Goal: Information Seeking & Learning: Learn about a topic

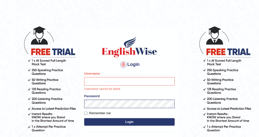
type input "DishaEw"
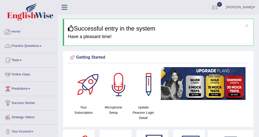
click at [39, 44] on link "Practice Questions" at bounding box center [28, 45] width 57 height 13
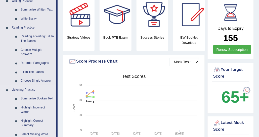
scroll to position [176, 0]
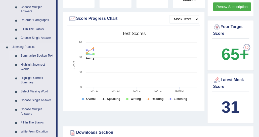
click at [44, 55] on link "Summarize Spoken Text" at bounding box center [37, 56] width 38 height 9
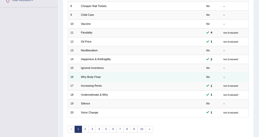
scroll to position [150, 0]
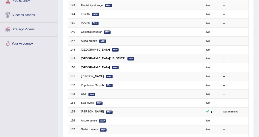
scroll to position [126, 0]
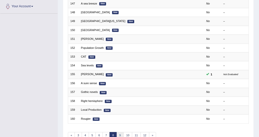
click at [117, 134] on link "9" at bounding box center [120, 136] width 7 height 7
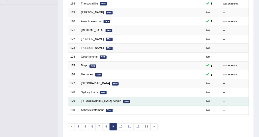
scroll to position [125, 0]
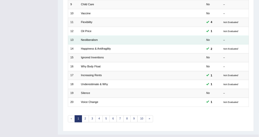
scroll to position [150, 0]
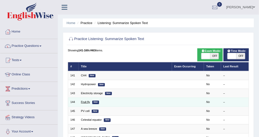
click at [87, 103] on link "Fruit fly" at bounding box center [85, 102] width 9 height 3
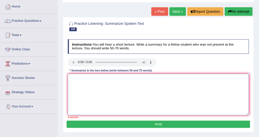
click at [76, 82] on textarea at bounding box center [158, 94] width 181 height 41
paste textarea "The speaker provided a comprehensive overview of [main topic], highlighting sev…"
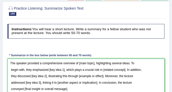
scroll to position [59, 0]
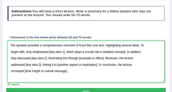
click at [85, 46] on textarea "The speaker provided a comprehensive overview of fruiut flies and alch, highlig…" at bounding box center [87, 61] width 158 height 41
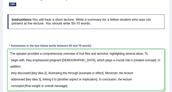
drag, startPoint x: 110, startPoint y: 60, endPoint x: 132, endPoint y: 62, distance: 21.4
click at [132, 62] on textarea "The speaker provided a comprehensive overview of fruit flies and alchohol, high…" at bounding box center [87, 69] width 158 height 41
click at [71, 61] on textarea "The speaker provided a comprehensive overview of fruit flies and alchohol, high…" at bounding box center [87, 69] width 158 height 41
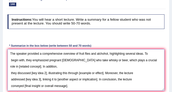
drag, startPoint x: 143, startPoint y: 58, endPoint x: 22, endPoint y: 68, distance: 121.9
click at [22, 68] on textarea "The speaker provided a comprehensive overview of fruit flies and alchohol, high…" at bounding box center [87, 69] width 158 height 41
click at [11, 73] on textarea "The speaker provided a comprehensive overview of fruit flies and alchohol, high…" at bounding box center [87, 69] width 158 height 41
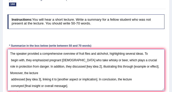
click at [75, 69] on textarea "The speaker provided a comprehensive overview of fruit flies and alchohol, high…" at bounding box center [87, 69] width 158 height 41
click at [64, 65] on textarea "The speaker provided a comprehensive overview of fruit flies and alchohol, high…" at bounding box center [87, 69] width 158 height 41
drag, startPoint x: 116, startPoint y: 66, endPoint x: 140, endPoint y: 69, distance: 24.5
click at [140, 69] on textarea "The speaker provided a comprehensive overview of fruit flies and alchohol, high…" at bounding box center [87, 69] width 158 height 41
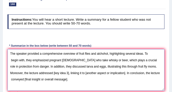
click at [49, 74] on textarea "The speaker provided a comprehensive overview of fruit flies and alchohol, high…" at bounding box center [87, 69] width 158 height 41
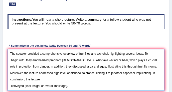
drag, startPoint x: 104, startPoint y: 53, endPoint x: 107, endPoint y: 53, distance: 3.5
click at [107, 53] on textarea "The speaker provided a comprehensive overview of fruit flies and alchohol, high…" at bounding box center [87, 69] width 158 height 41
drag, startPoint x: 97, startPoint y: 54, endPoint x: 106, endPoint y: 54, distance: 8.8
click at [106, 54] on textarea "The speaker provided a comprehensive overview of fruit flies and alcohol, highl…" at bounding box center [87, 69] width 158 height 41
drag, startPoint x: 52, startPoint y: 71, endPoint x: 59, endPoint y: 72, distance: 7.1
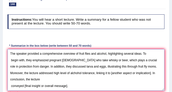
drag, startPoint x: 51, startPoint y: 73, endPoint x: 63, endPoint y: 73, distance: 11.1
click at [63, 73] on textarea "The speaker provided a comprehensive overview of fruit flies and alcohol, highl…" at bounding box center [87, 69] width 158 height 41
paste textarea
click at [91, 72] on textarea "The speaker provided a comprehensive overview of fruit flies and alcohol, highl…" at bounding box center [87, 69] width 158 height 41
drag, startPoint x: 90, startPoint y: 72, endPoint x: 131, endPoint y: 75, distance: 41.8
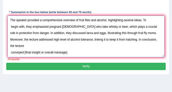
scroll to position [67, 0]
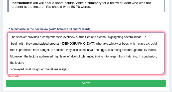
drag, startPoint x: 25, startPoint y: 62, endPoint x: 77, endPoint y: 62, distance: 52.7
click at [77, 62] on textarea "The speaker provided a comprehensive overview of fruit flies and alcohol, highl…" at bounding box center [87, 52] width 158 height 41
click at [60, 62] on textarea "The speaker provided a comprehensive overview of fruit flies and alcohol, highl…" at bounding box center [87, 52] width 158 height 41
click at [89, 63] on textarea "The speaker provided a comprehensive overview of fruit flies and alcohol, highl…" at bounding box center [87, 52] width 158 height 41
click at [39, 37] on textarea "The speaker provided a comprehensive overview of fruit flies and alcohol, highl…" at bounding box center [87, 52] width 158 height 41
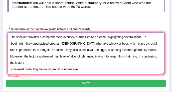
drag, startPoint x: 39, startPoint y: 37, endPoint x: 61, endPoint y: 38, distance: 22.4
click at [61, 38] on textarea "The speaker provided a comprehensive overview of fruit flies and alcohol, highl…" at bounding box center [87, 52] width 158 height 41
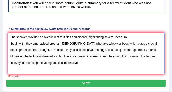
click at [89, 56] on textarea "The speaker provided an overview of fruit flies and alcohol, highlighting sever…" at bounding box center [87, 52] width 158 height 41
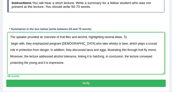
click at [11, 44] on textarea "The speaker provided an overview of fruit flies and alcohol, highlighting sever…" at bounding box center [87, 52] width 158 height 41
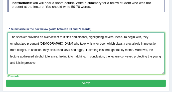
type textarea "The speaker provided an overview of fruit flies and alcohol, highlighting sever…"
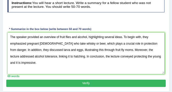
click at [84, 79] on div "Instructions: You will hear a short lecture. Write a summary for a fellow stude…" at bounding box center [86, 38] width 160 height 84
click at [83, 80] on button "Verify" at bounding box center [86, 82] width 160 height 7
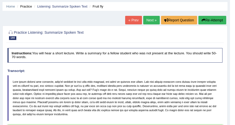
click at [100, 40] on div "Practice Listening: Summarize Spoken Text 144 Fruit fly" at bounding box center [114, 35] width 217 height 15
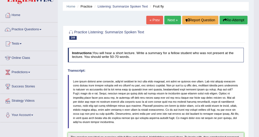
drag, startPoint x: 225, startPoint y: 0, endPoint x: 33, endPoint y: 32, distance: 194.4
click at [33, 32] on link "Practice Questions" at bounding box center [28, 29] width 57 height 13
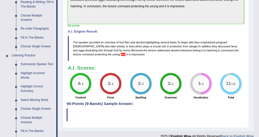
click at [32, 74] on link "Highlight Incorrect Words" at bounding box center [37, 75] width 38 height 13
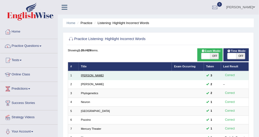
click at [88, 76] on link "Harold" at bounding box center [92, 75] width 23 height 3
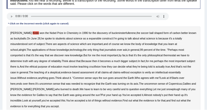
scroll to position [75, 0]
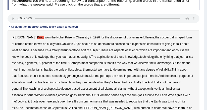
click at [37, 37] on b "Kroto" at bounding box center [40, 38] width 7 height 4
click at [35, 30] on div "Harold Kroto won the Nobel Prize in Chemistry in 1996 for the discovery of buck…" at bounding box center [104, 85] width 192 height 111
click at [76, 37] on b "Chemistry" at bounding box center [83, 38] width 14 height 4
click at [76, 36] on b "Chemistry" at bounding box center [83, 38] width 14 height 4
click at [132, 42] on b "expansible" at bounding box center [139, 44] width 14 height 4
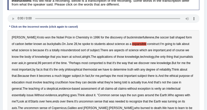
click at [92, 63] on b "comported" at bounding box center [96, 63] width 14 height 4
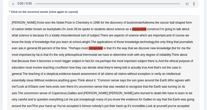
scroll to position [95, 0]
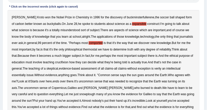
click at [89, 48] on b "thermostat" at bounding box center [90, 50] width 14 height 4
click at [65, 62] on b "crucifixion" at bounding box center [61, 63] width 13 height 4
click at [154, 69] on b "verily" at bounding box center [157, 69] width 7 height 4
click at [26, 73] on b "essentially" at bounding box center [19, 75] width 14 height 4
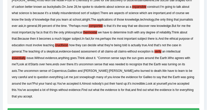
scroll to position [116, 0]
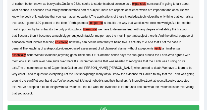
click at [28, 71] on div "Harold Kroto won the Nobel Prize in Chemistry in 1996 for the discovery of buck…" at bounding box center [104, 45] width 192 height 111
click at [79, 72] on b "snowplough" at bounding box center [87, 74] width 16 height 4
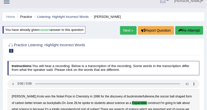
scroll to position [0, 0]
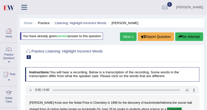
click at [11, 33] on div at bounding box center [9, 31] width 8 height 8
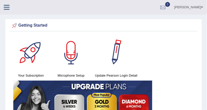
click at [196, 0] on link "[PERSON_NAME]" at bounding box center [188, 6] width 36 height 13
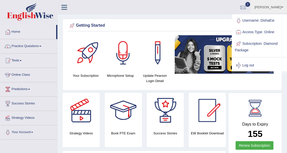
drag, startPoint x: 196, startPoint y: 0, endPoint x: 132, endPoint y: 14, distance: 66.1
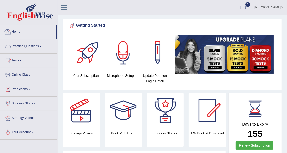
click at [12, 48] on link "Practice Questions" at bounding box center [28, 45] width 57 height 13
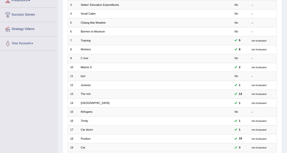
scroll to position [135, 0]
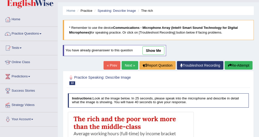
scroll to position [9, 0]
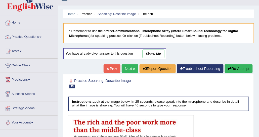
click at [156, 52] on link "show me" at bounding box center [153, 54] width 22 height 9
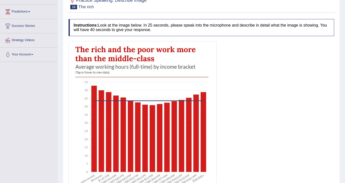
scroll to position [0, 0]
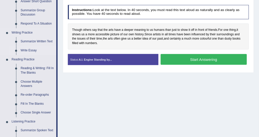
scroll to position [26, 0]
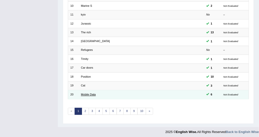
click at [87, 93] on link "Mobile Data" at bounding box center [88, 94] width 15 height 3
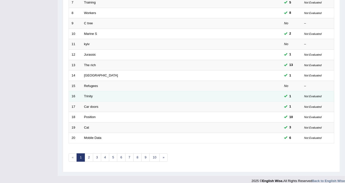
scroll to position [147, 0]
